Goal: Task Accomplishment & Management: Use online tool/utility

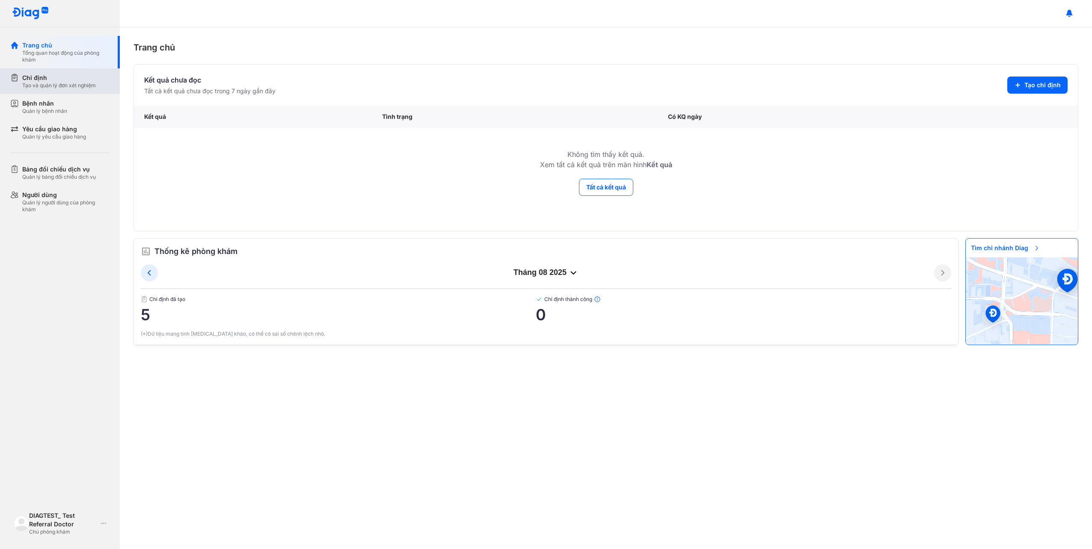
click at [58, 83] on div "Tạo và quản lý đơn xét nghiệm" at bounding box center [59, 85] width 74 height 7
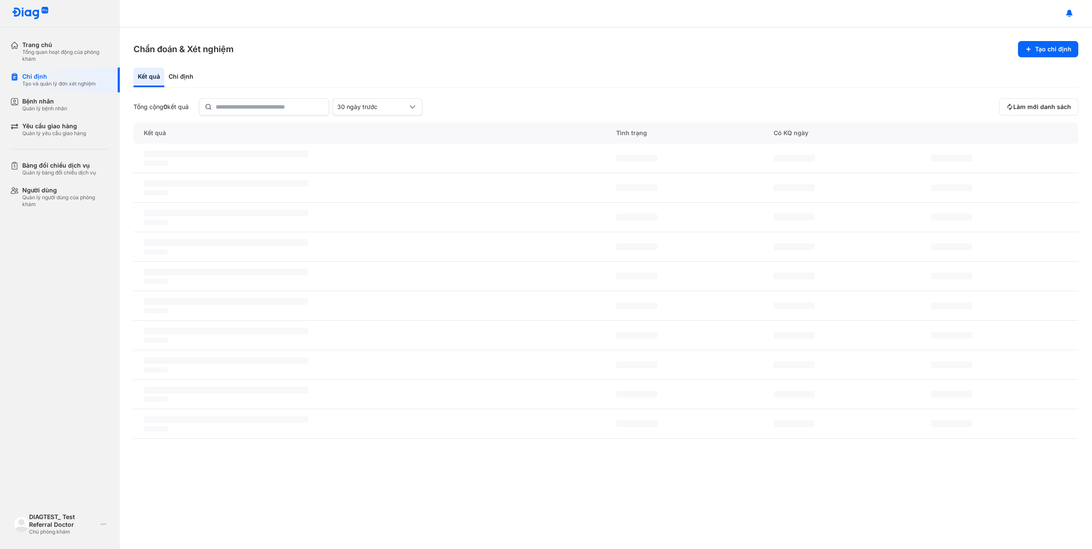
click at [204, 69] on div "Kết quả Chỉ định" at bounding box center [605, 78] width 944 height 21
click at [176, 78] on div "Chỉ định" at bounding box center [180, 78] width 33 height 20
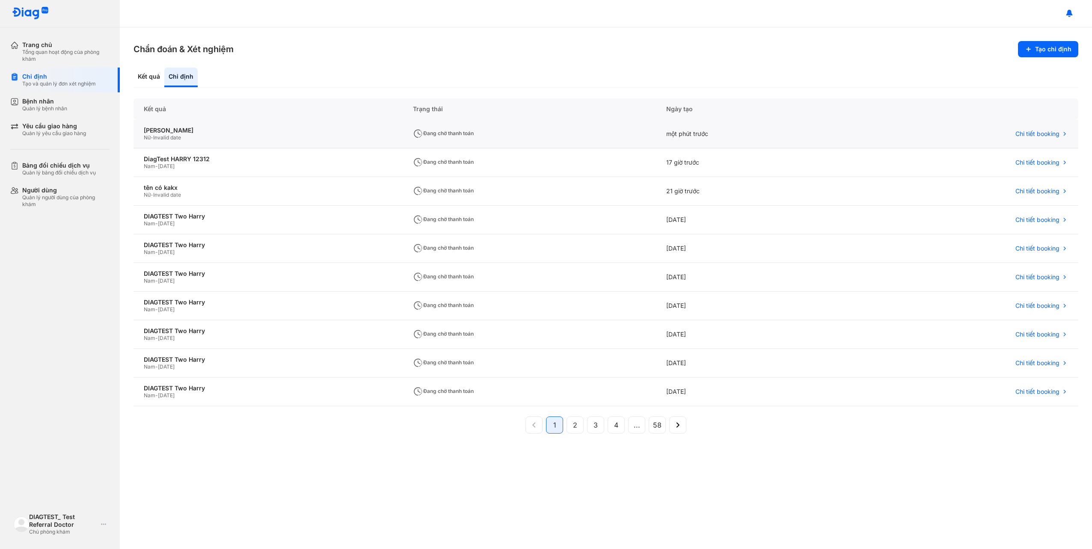
click at [307, 124] on div "[PERSON_NAME] Nữ - Invalid date" at bounding box center [267, 134] width 269 height 29
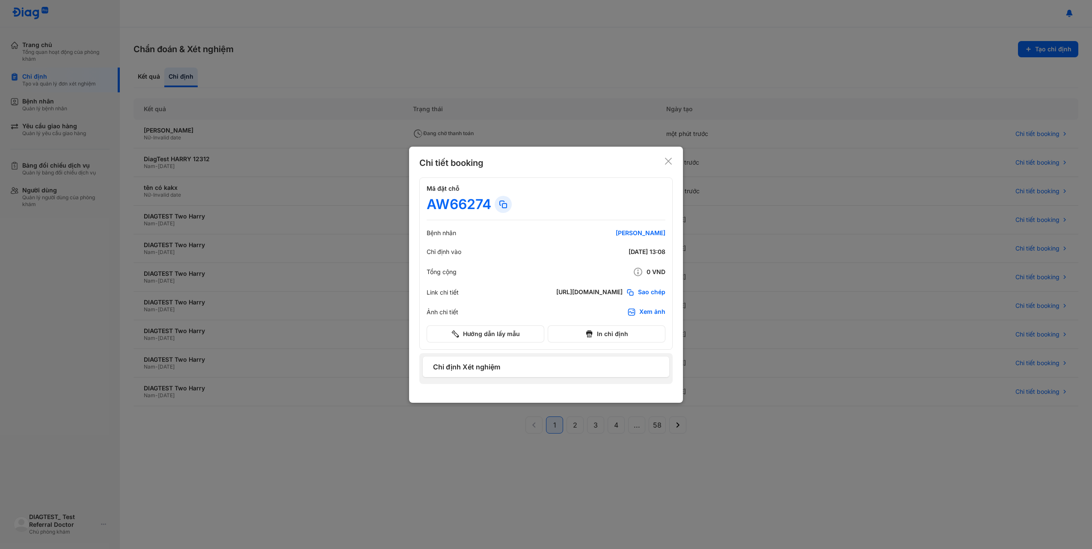
click at [644, 293] on span "Sao chép" at bounding box center [651, 292] width 27 height 9
